Goal: Task Accomplishment & Management: Manage account settings

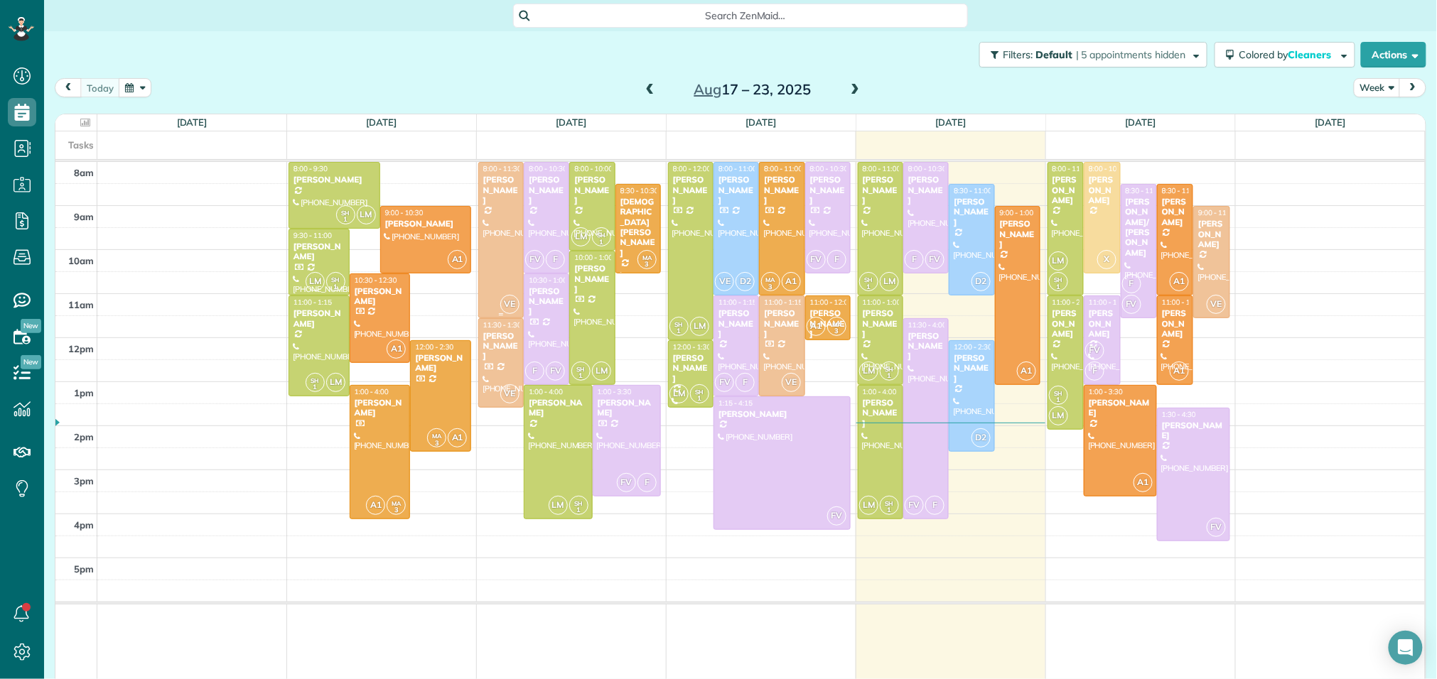
scroll to position [6, 6]
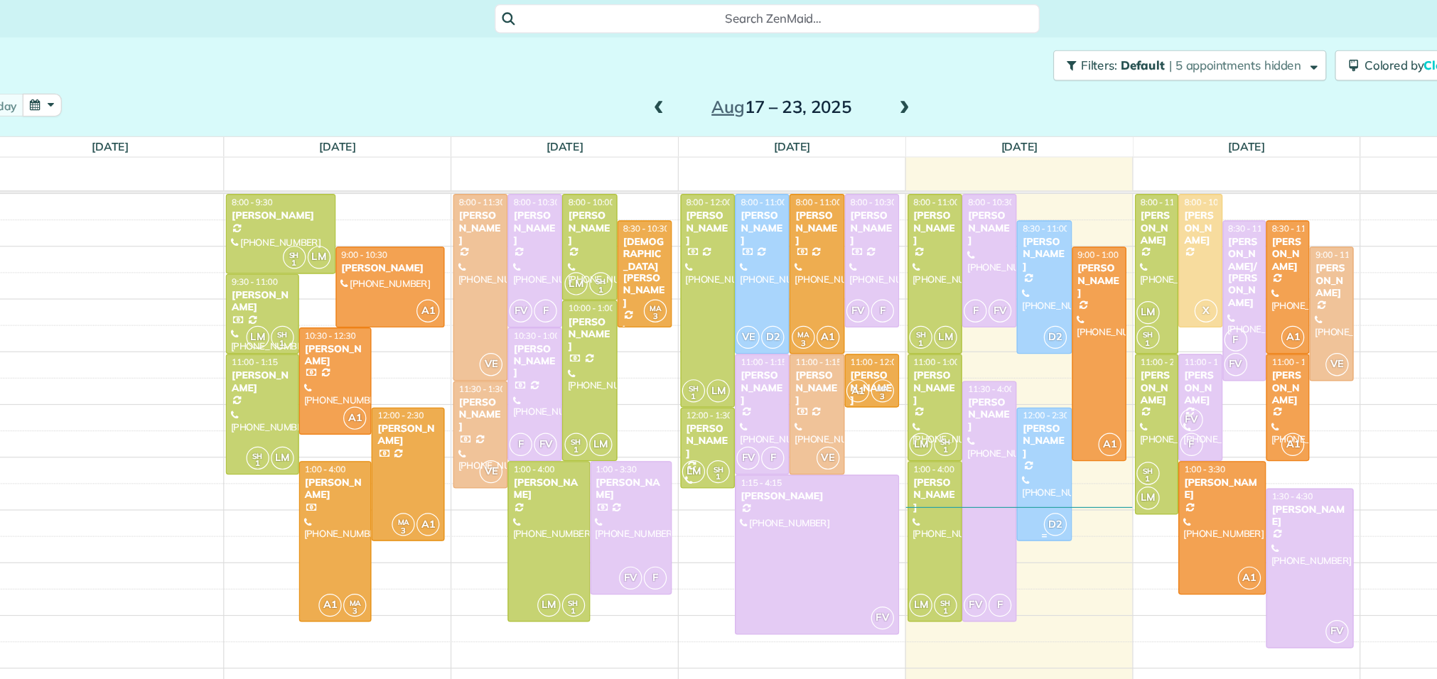
click at [961, 364] on div "[PERSON_NAME]" at bounding box center [971, 368] width 37 height 31
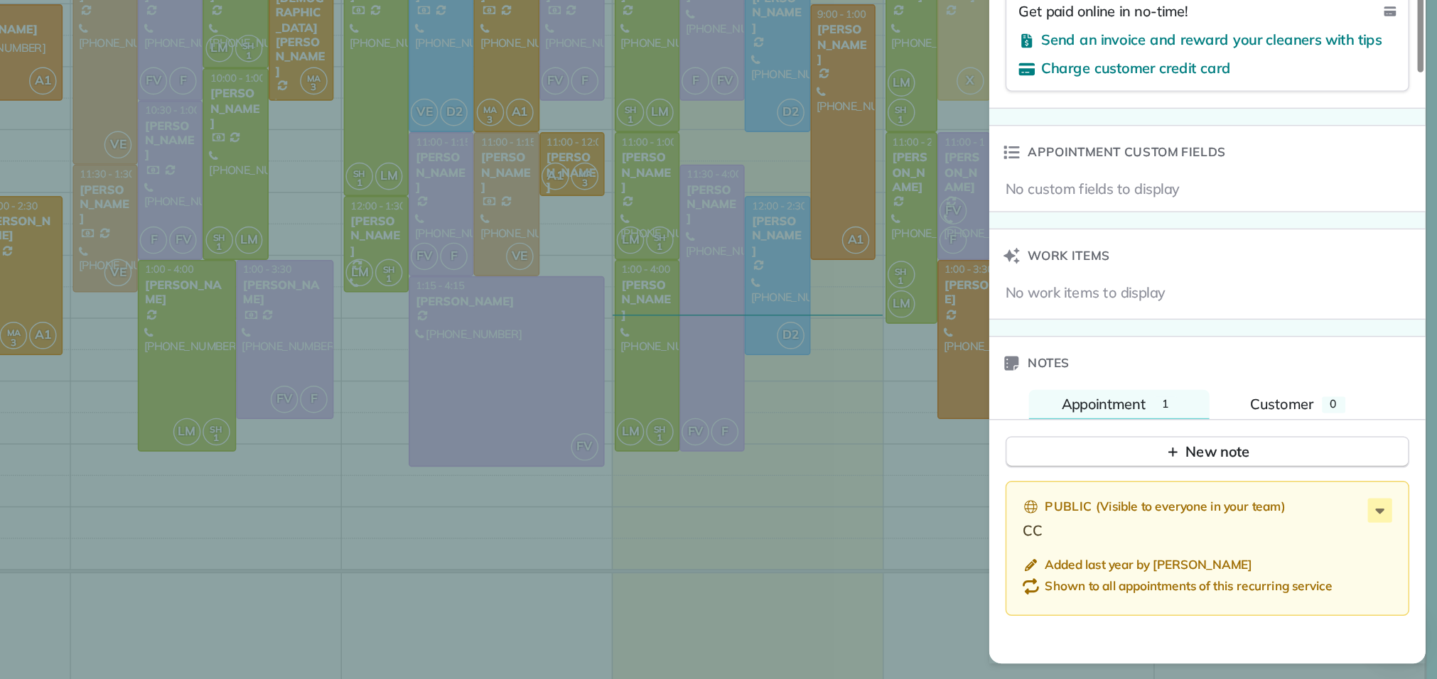
scroll to position [830, 0]
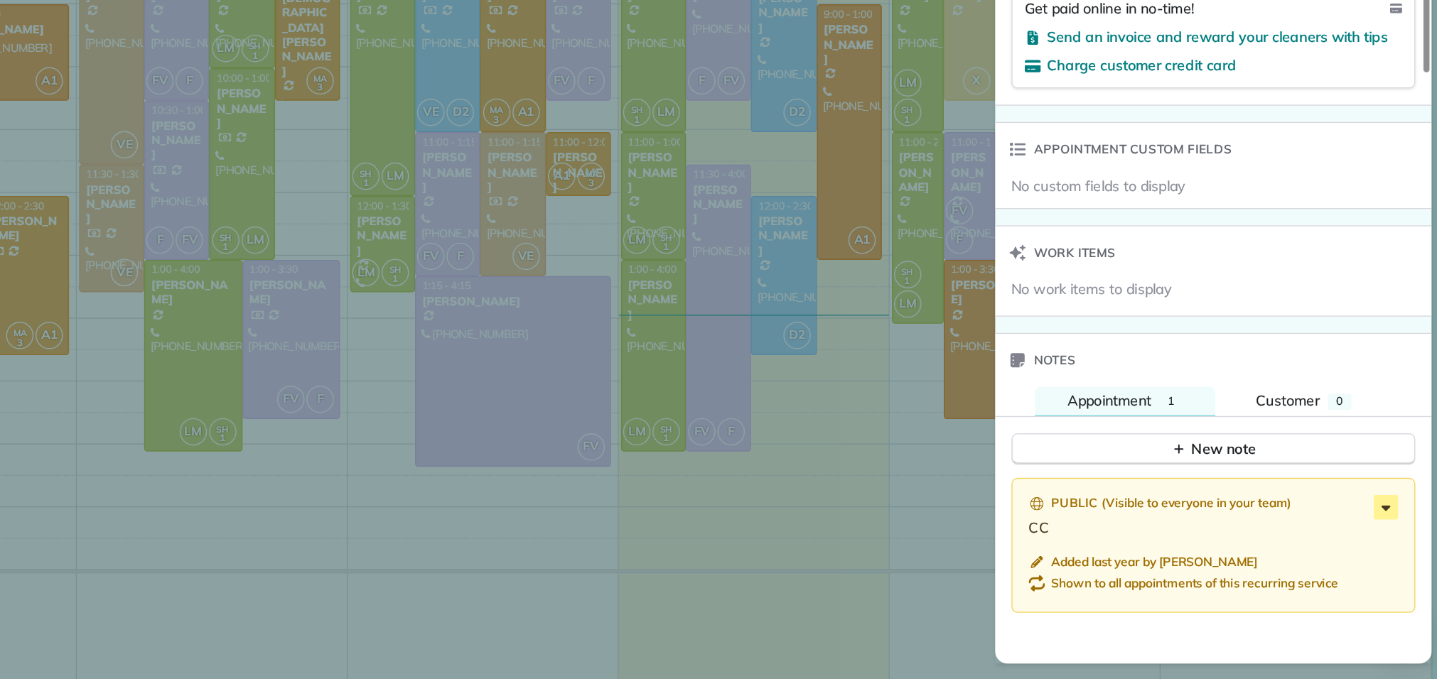
click at [1393, 552] on icon at bounding box center [1393, 558] width 17 height 17
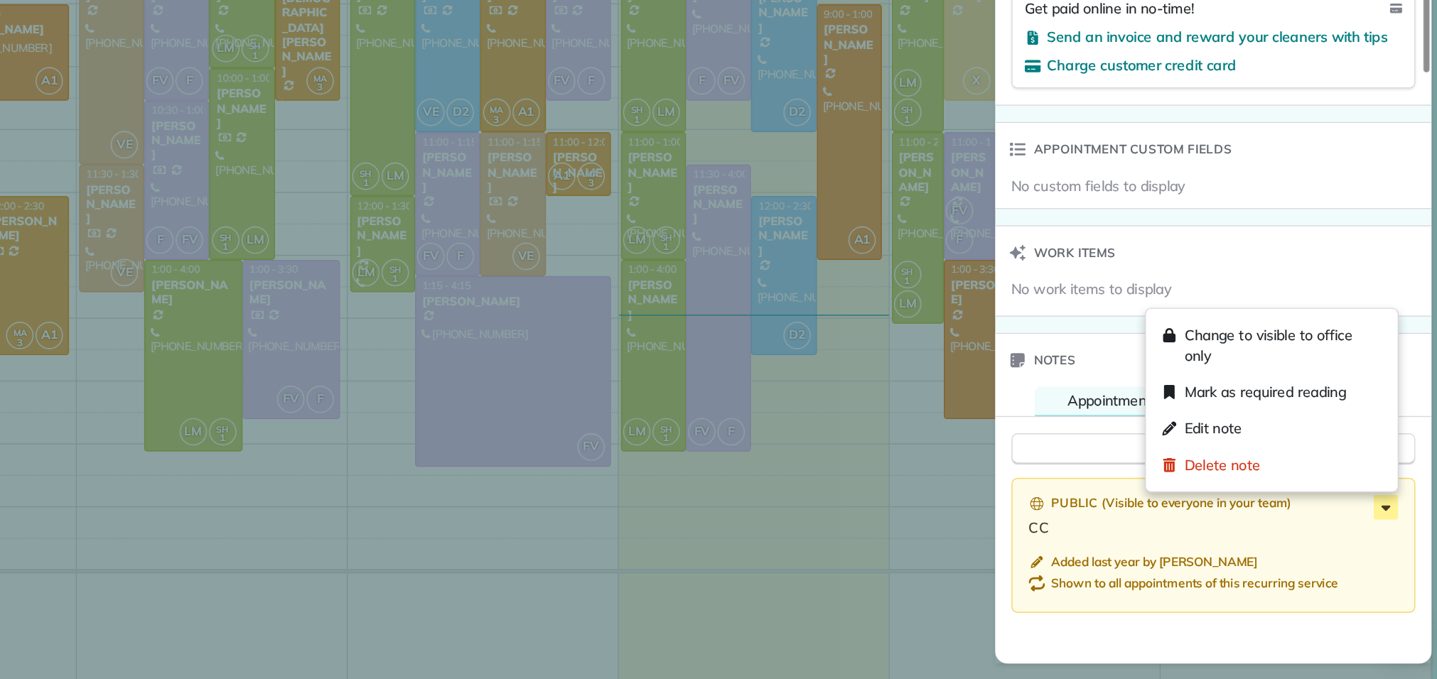
click at [1393, 552] on icon at bounding box center [1393, 558] width 17 height 17
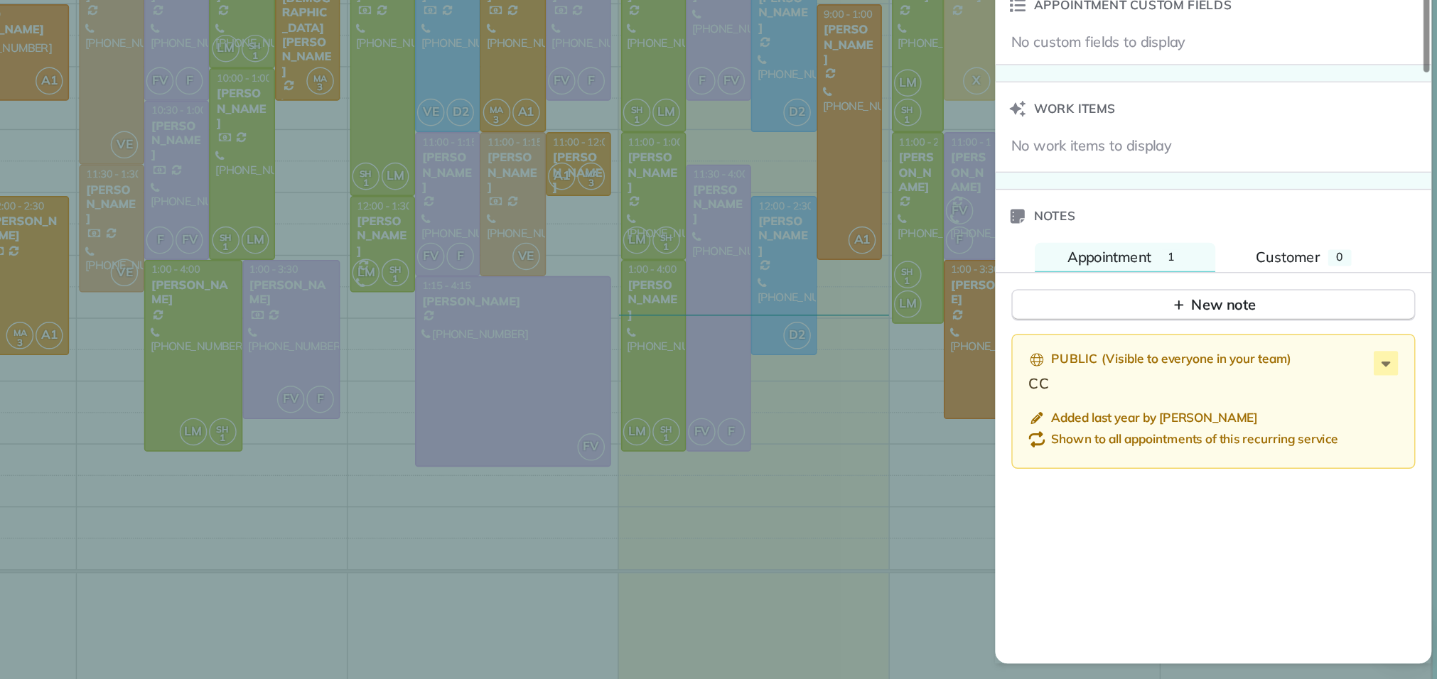
scroll to position [934, 0]
click at [1305, 416] on button "New note" at bounding box center [1272, 414] width 283 height 22
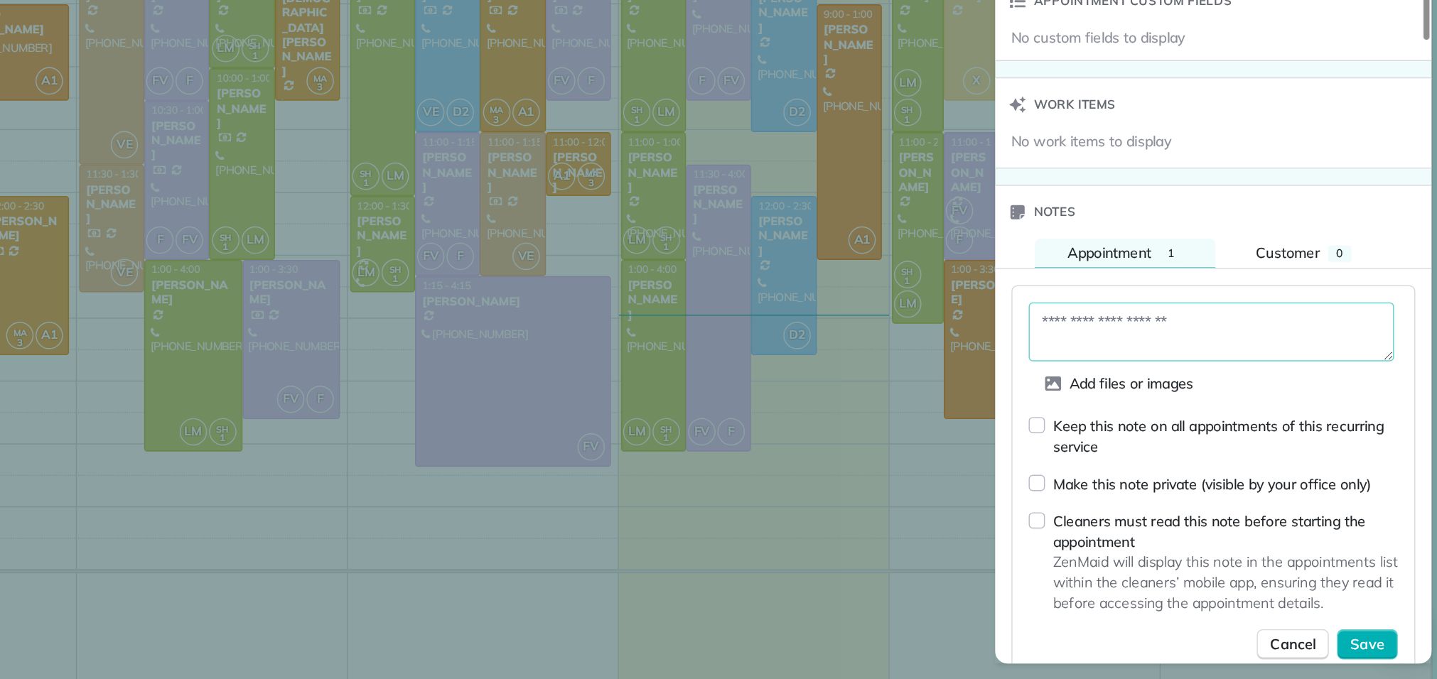
click at [1298, 421] on textarea at bounding box center [1271, 435] width 256 height 41
click at [1294, 442] on textarea at bounding box center [1271, 435] width 256 height 41
click at [1276, 443] on textarea at bounding box center [1271, 435] width 256 height 41
type textarea "*********"
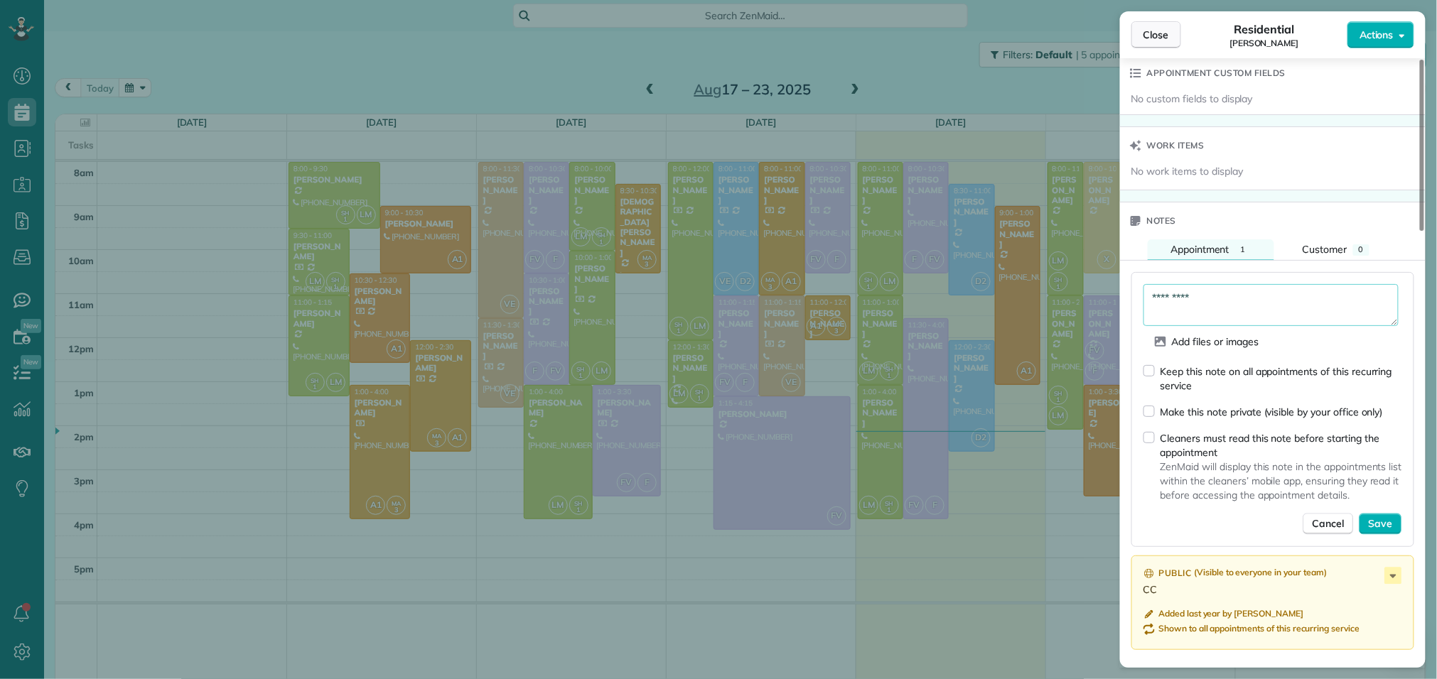
click at [1153, 35] on span "Close" at bounding box center [1156, 35] width 26 height 14
